Goal: Task Accomplishment & Management: Manage account settings

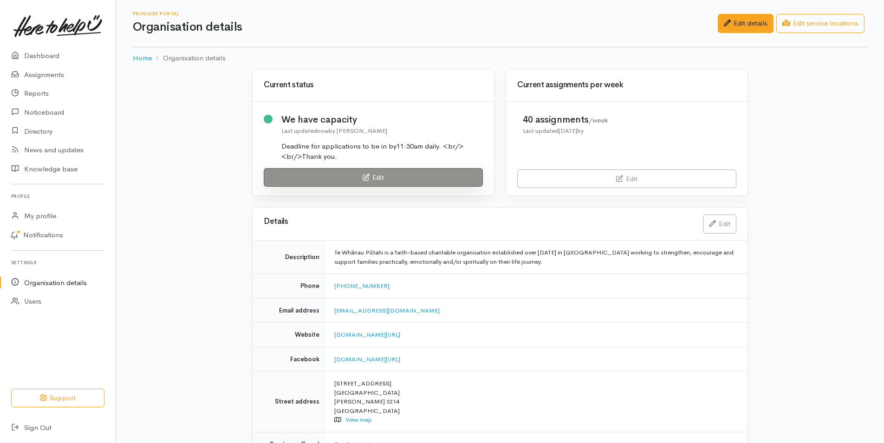
click at [311, 181] on link "Edit" at bounding box center [373, 177] width 219 height 19
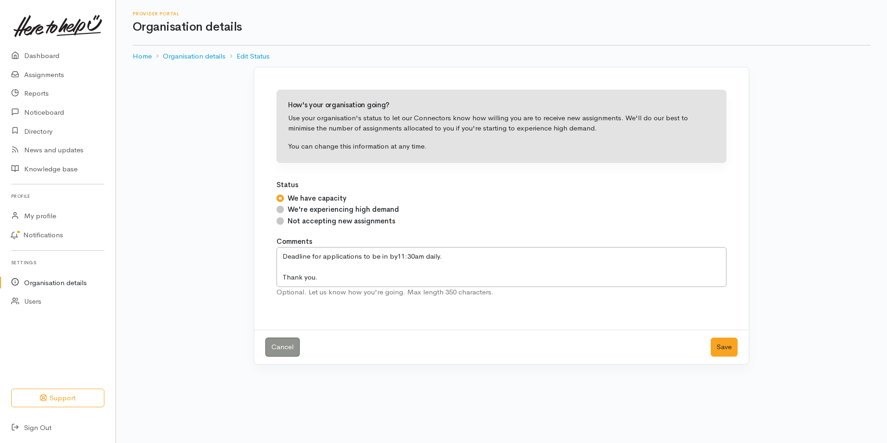
click at [280, 222] on input "Not accepting new assignments" at bounding box center [280, 220] width 7 height 7
radio input "true"
click at [728, 346] on button "Save" at bounding box center [724, 346] width 27 height 19
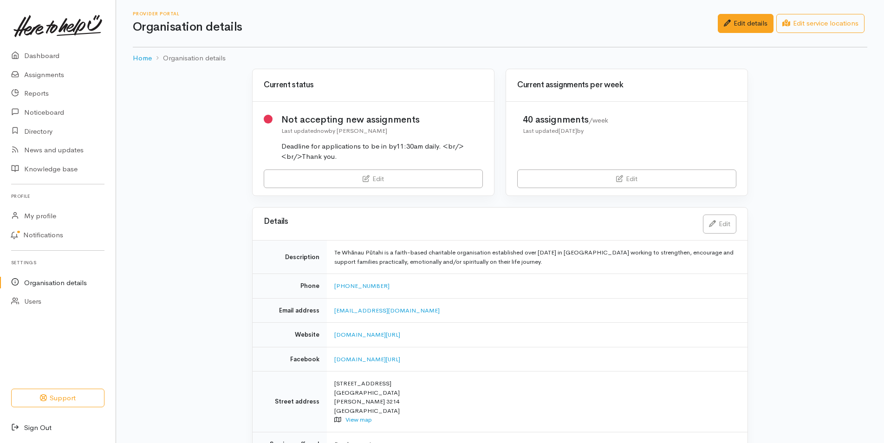
click at [42, 429] on link "Sign Out" at bounding box center [58, 427] width 116 height 19
